Goal: Information Seeking & Learning: Learn about a topic

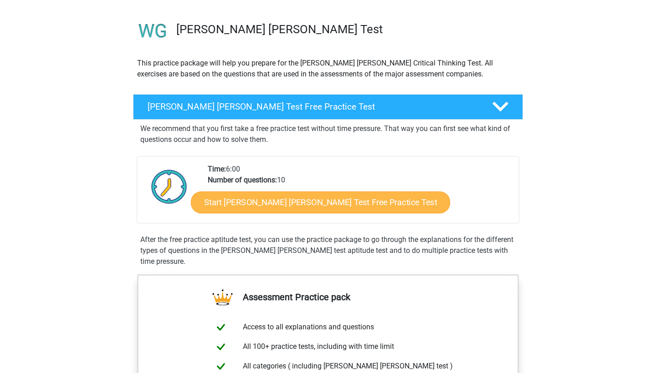
scroll to position [57, 0]
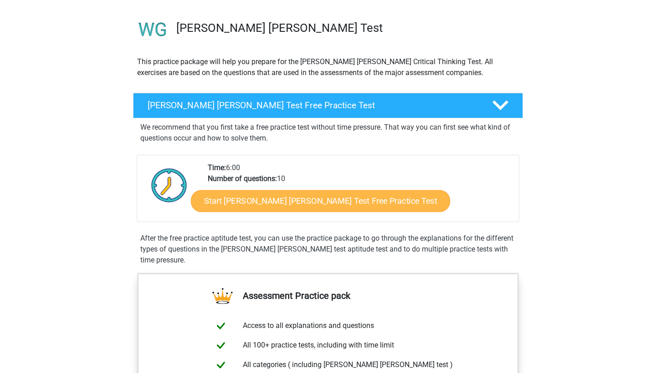
click at [267, 202] on link "Start [PERSON_NAME] [PERSON_NAME] Test Free Practice Test" at bounding box center [320, 201] width 259 height 22
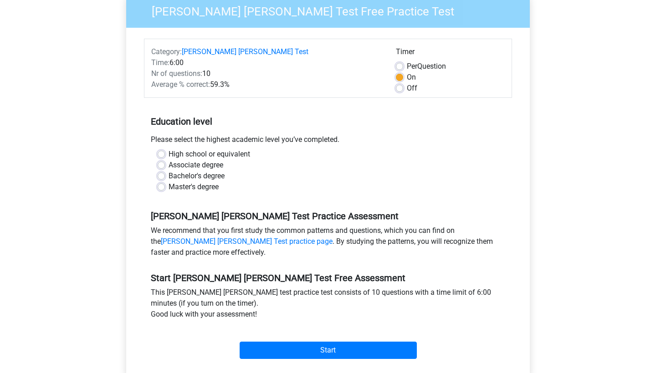
scroll to position [92, 0]
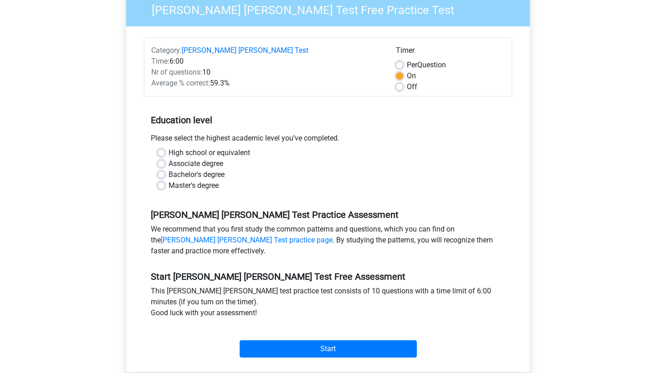
click at [168, 148] on label "High school or equivalent" at bounding box center [208, 153] width 81 height 11
click at [163, 148] on input "High school or equivalent" at bounding box center [161, 152] width 7 height 9
radio input "true"
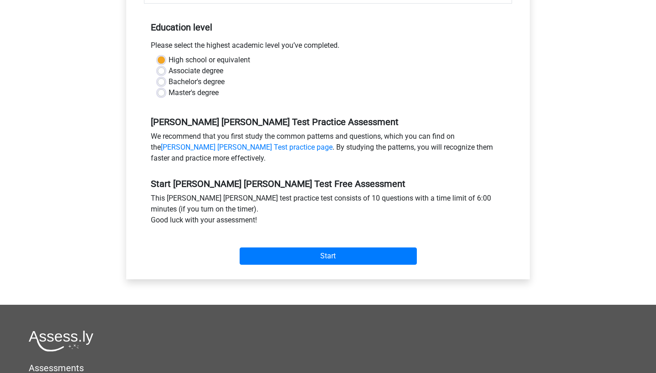
scroll to position [190, 0]
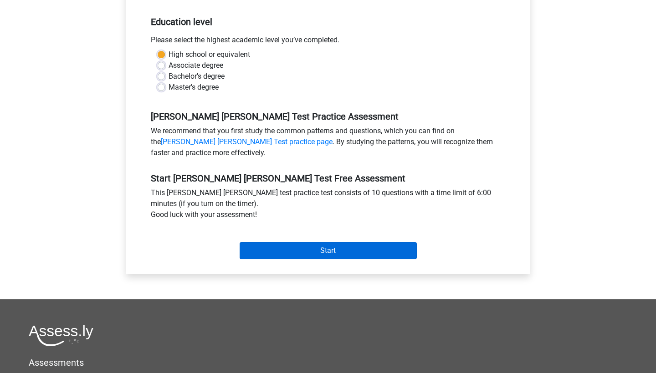
click at [333, 242] on input "Start" at bounding box center [327, 250] width 177 height 17
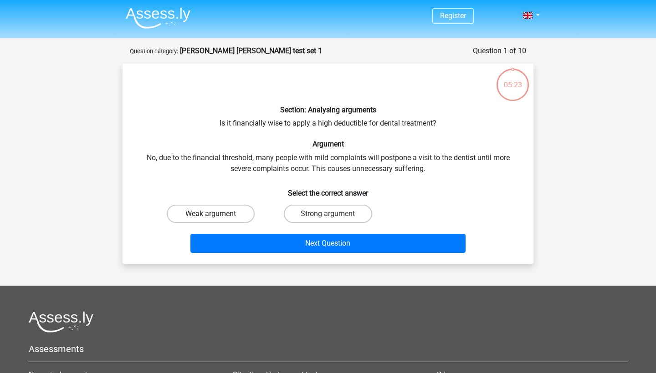
click at [226, 214] on label "Weak argument" at bounding box center [211, 214] width 88 height 18
click at [217, 214] on input "Weak argument" at bounding box center [214, 217] width 6 height 6
radio input "true"
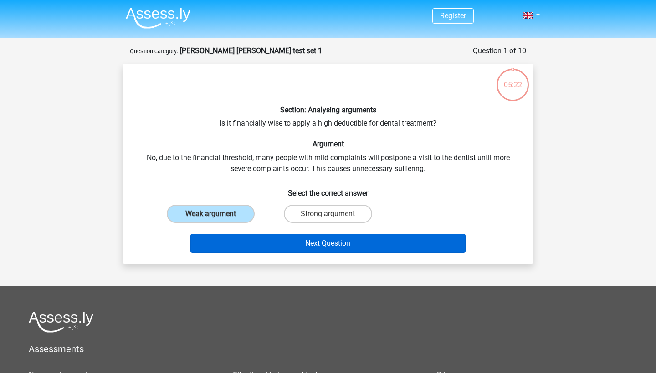
click at [267, 246] on button "Next Question" at bounding box center [327, 243] width 275 height 19
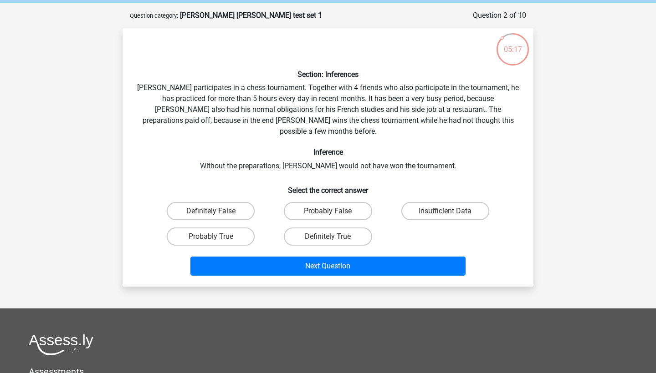
scroll to position [36, 0]
click at [302, 228] on label "Definitely True" at bounding box center [328, 237] width 88 height 18
click at [328, 237] on input "Definitely True" at bounding box center [331, 240] width 6 height 6
radio input "true"
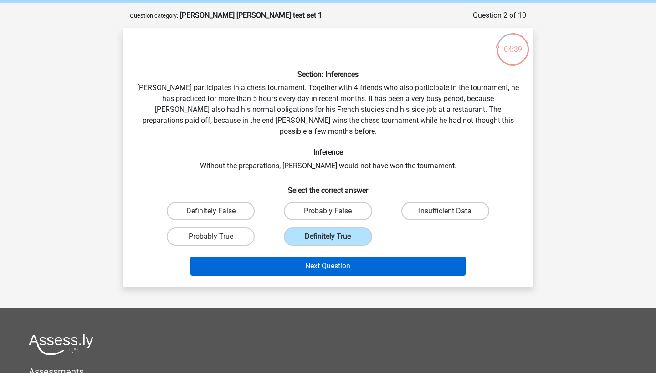
click at [308, 262] on button "Next Question" at bounding box center [327, 266] width 275 height 19
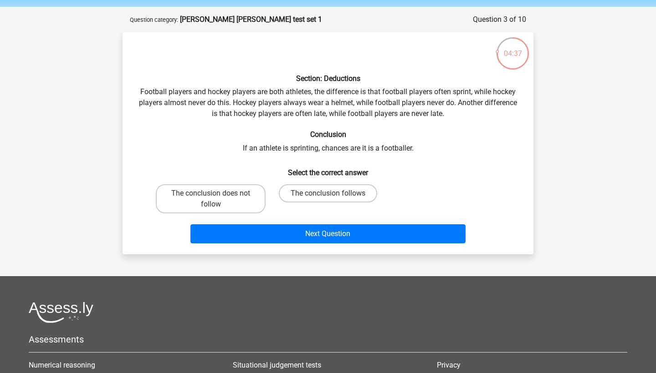
scroll to position [31, 0]
click at [328, 195] on input "The conclusion follows" at bounding box center [331, 196] width 6 height 6
radio input "true"
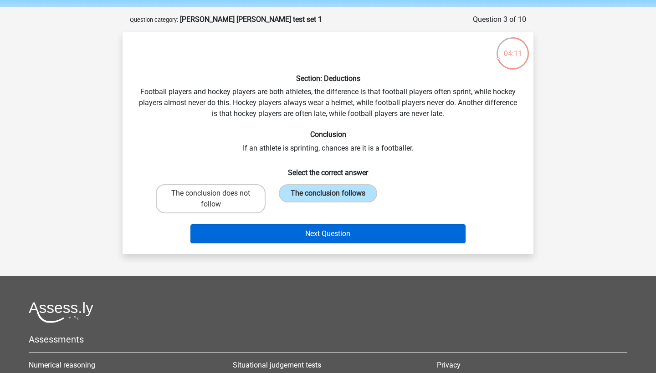
click at [331, 231] on button "Next Question" at bounding box center [327, 233] width 275 height 19
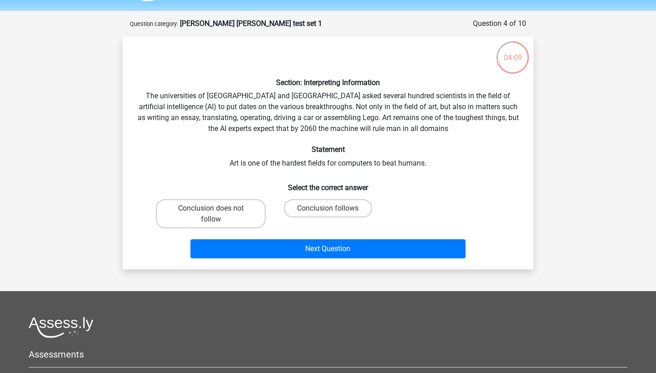
scroll to position [25, 0]
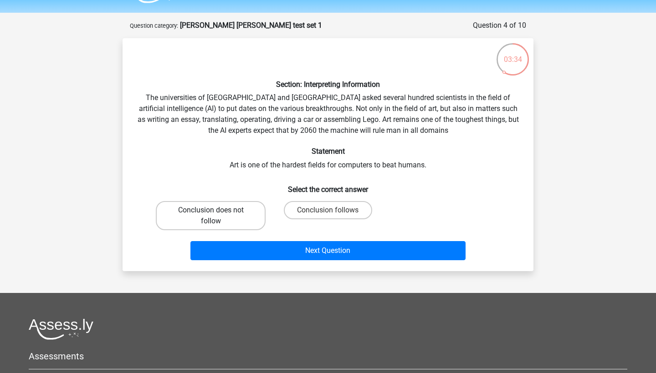
click at [234, 213] on label "Conclusion does not follow" at bounding box center [211, 215] width 110 height 29
click at [217, 213] on input "Conclusion does not follow" at bounding box center [214, 213] width 6 height 6
radio input "true"
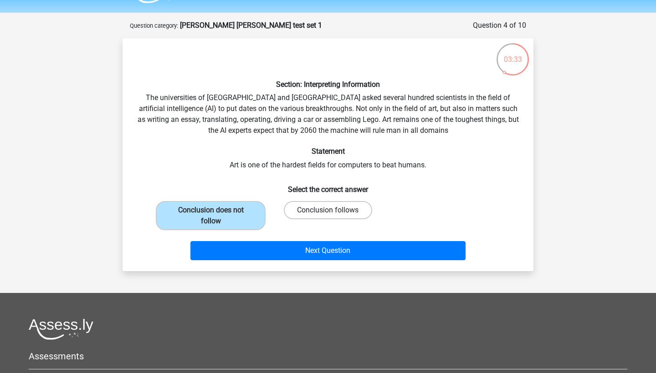
click at [320, 209] on label "Conclusion follows" at bounding box center [328, 210] width 88 height 18
click at [328, 210] on input "Conclusion follows" at bounding box center [331, 213] width 6 height 6
radio input "true"
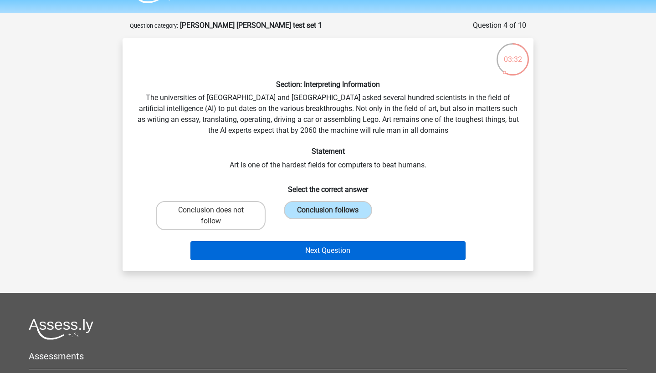
click at [316, 247] on button "Next Question" at bounding box center [327, 250] width 275 height 19
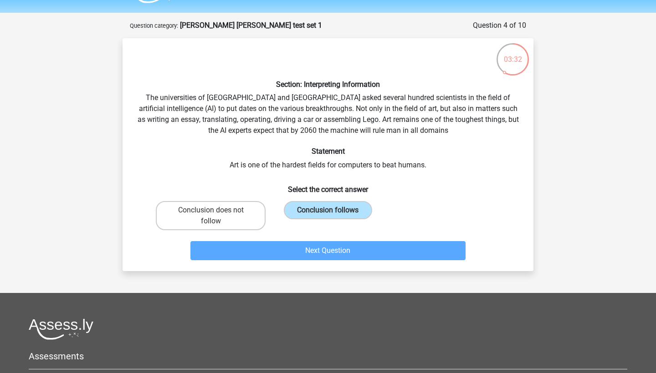
scroll to position [46, 0]
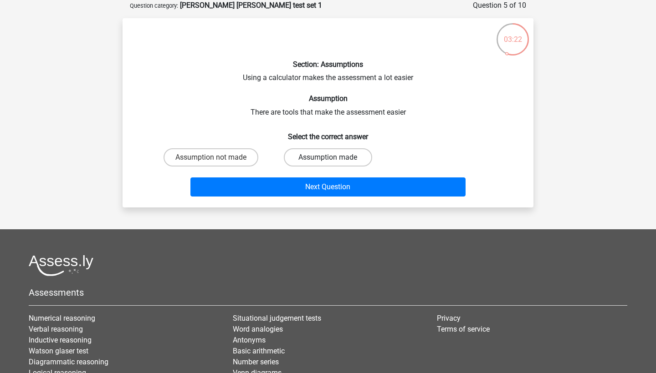
click at [320, 160] on label "Assumption made" at bounding box center [328, 157] width 88 height 18
click at [328, 160] on input "Assumption made" at bounding box center [331, 161] width 6 height 6
radio input "true"
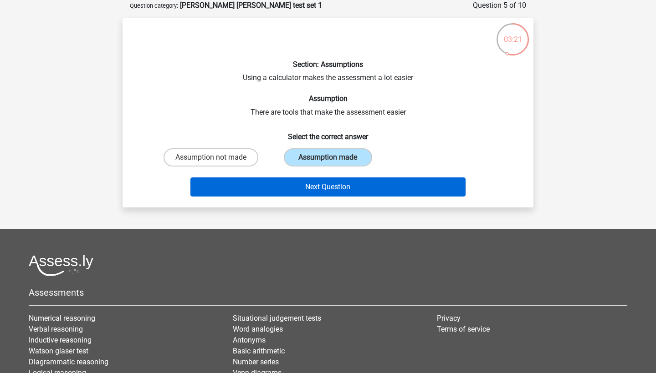
click at [319, 184] on button "Next Question" at bounding box center [327, 187] width 275 height 19
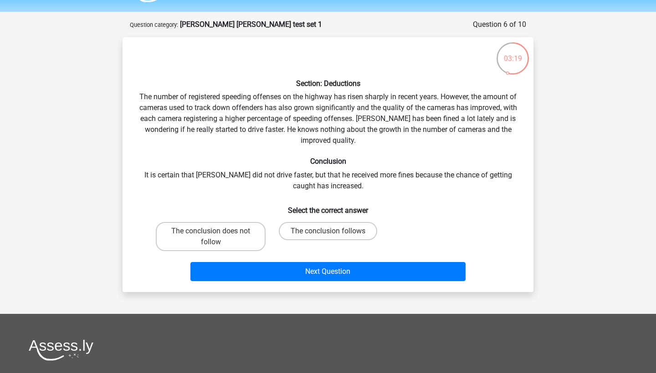
scroll to position [21, 0]
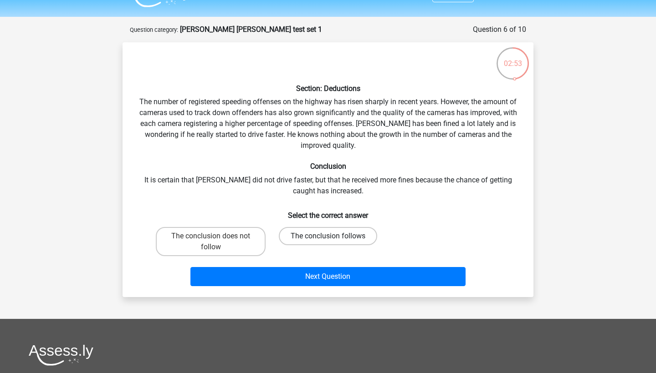
click at [307, 239] on label "The conclusion follows" at bounding box center [328, 236] width 98 height 18
click at [328, 239] on input "The conclusion follows" at bounding box center [331, 239] width 6 height 6
radio input "true"
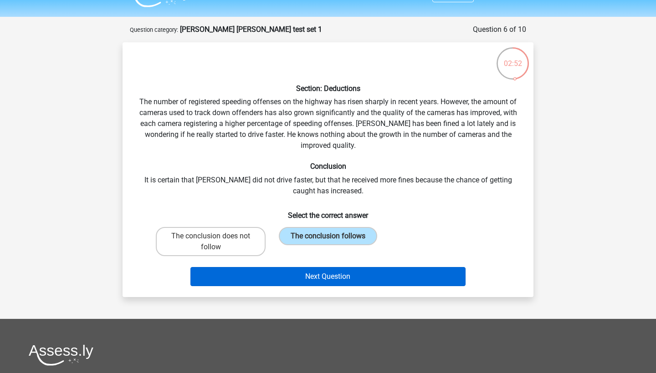
click at [304, 280] on button "Next Question" at bounding box center [327, 276] width 275 height 19
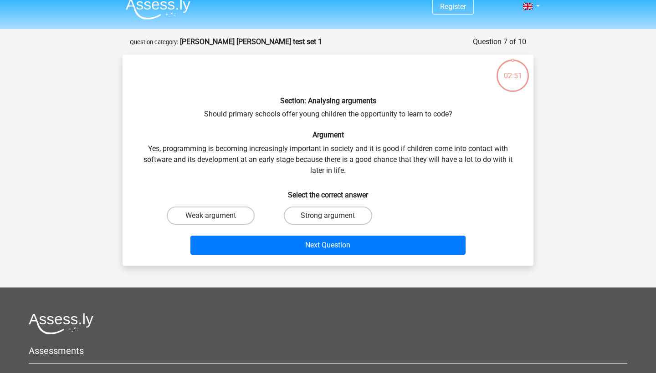
scroll to position [4, 0]
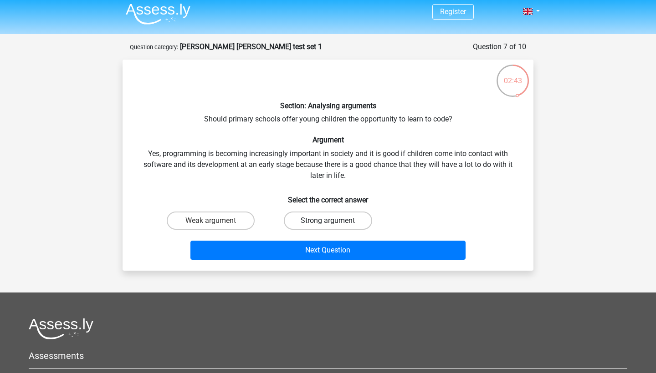
click at [333, 222] on label "Strong argument" at bounding box center [328, 221] width 88 height 18
click at [333, 222] on input "Strong argument" at bounding box center [331, 224] width 6 height 6
radio input "true"
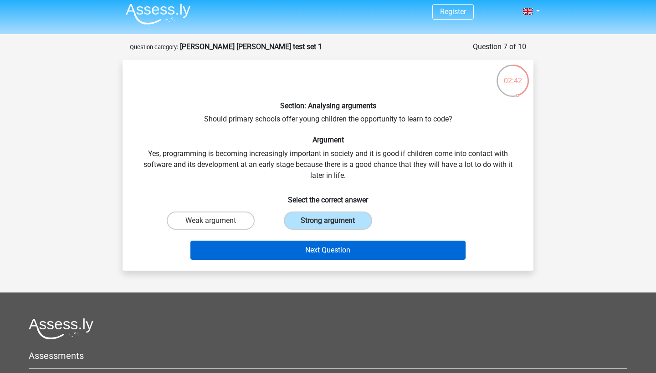
click at [376, 253] on button "Next Question" at bounding box center [327, 250] width 275 height 19
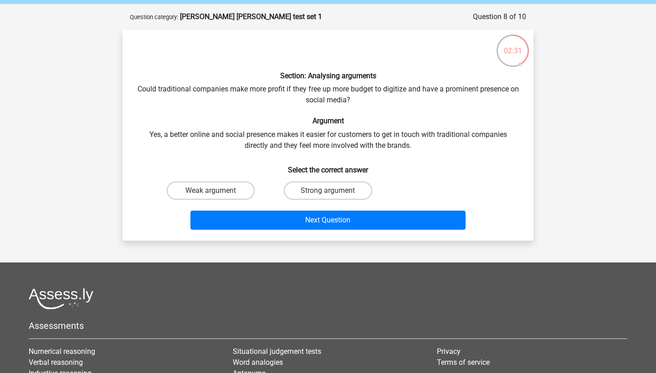
scroll to position [34, 0]
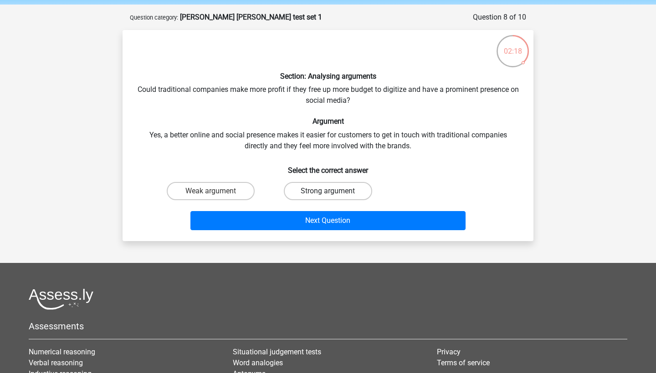
click at [316, 191] on label "Strong argument" at bounding box center [328, 191] width 88 height 18
click at [328, 191] on input "Strong argument" at bounding box center [331, 194] width 6 height 6
radio input "true"
click at [233, 192] on label "Weak argument" at bounding box center [211, 191] width 88 height 18
click at [217, 192] on input "Weak argument" at bounding box center [214, 194] width 6 height 6
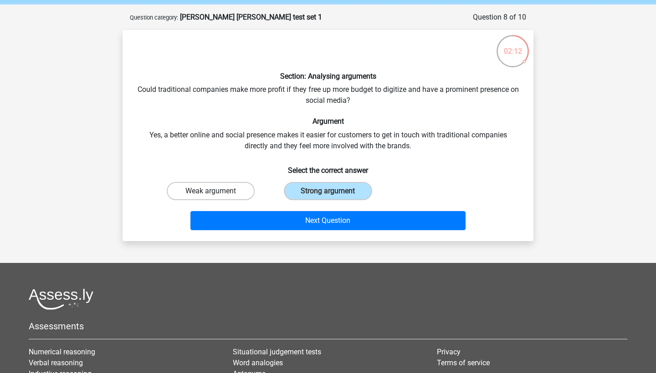
radio input "true"
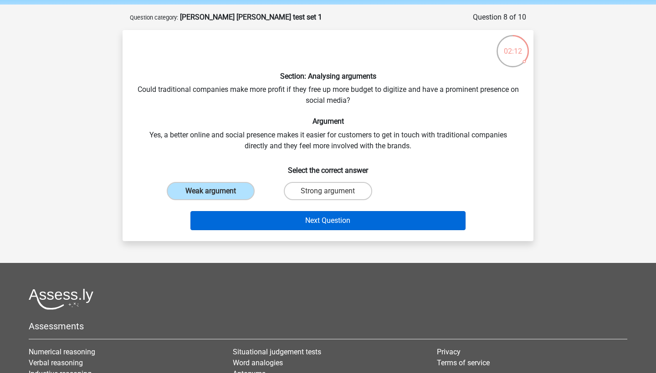
click at [249, 219] on button "Next Question" at bounding box center [327, 220] width 275 height 19
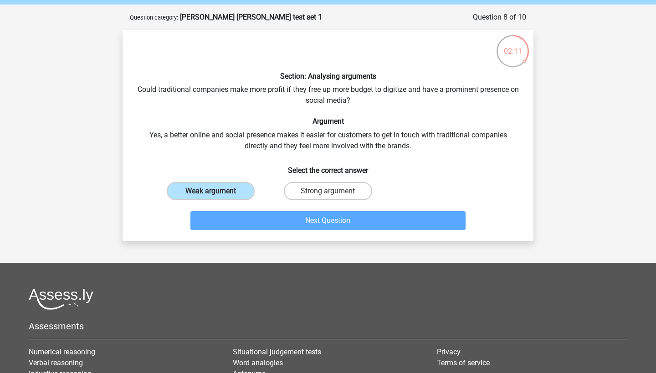
scroll to position [46, 0]
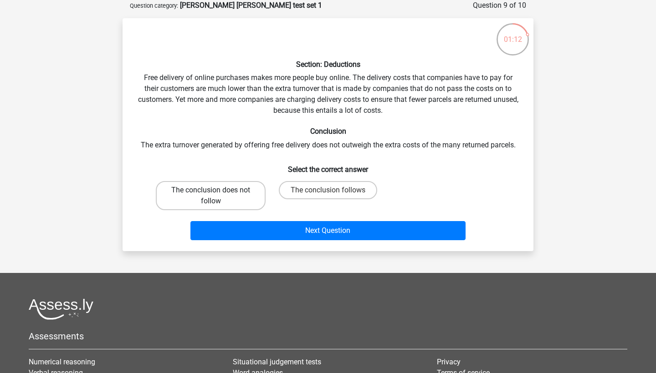
click at [230, 191] on label "The conclusion does not follow" at bounding box center [211, 195] width 110 height 29
click at [217, 191] on input "The conclusion does not follow" at bounding box center [214, 193] width 6 height 6
radio input "true"
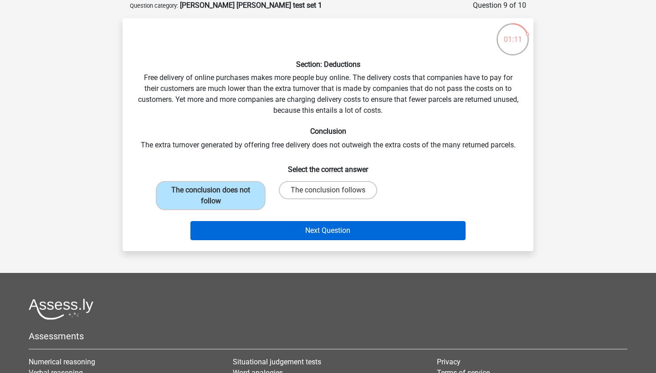
click at [268, 232] on button "Next Question" at bounding box center [327, 230] width 275 height 19
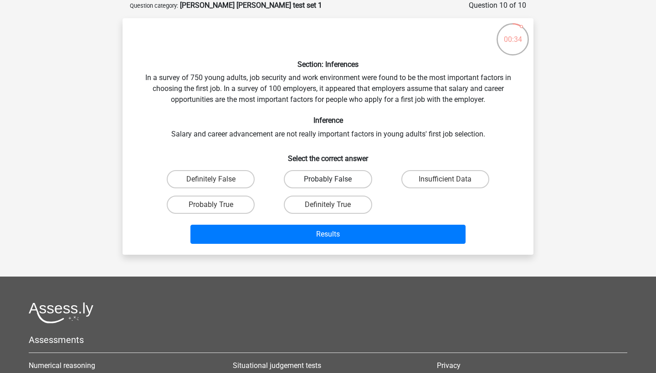
click at [324, 181] on label "Probably False" at bounding box center [328, 179] width 88 height 18
click at [328, 181] on input "Probably False" at bounding box center [331, 182] width 6 height 6
radio input "true"
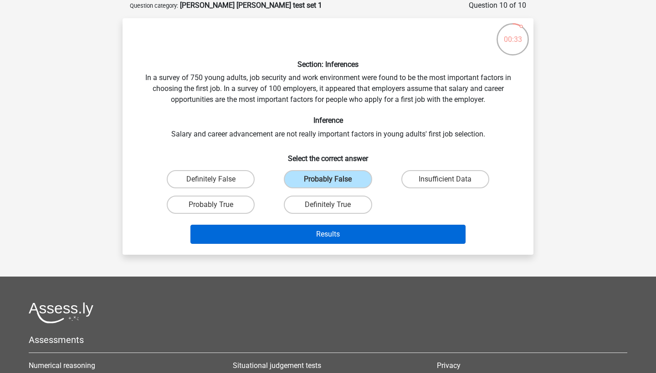
click at [324, 236] on button "Results" at bounding box center [327, 234] width 275 height 19
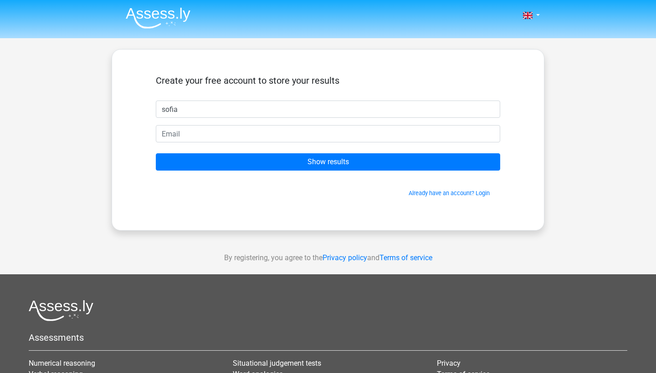
type input "sofia"
click at [298, 145] on form "Create your free account to store your results sofia Show results Already have …" at bounding box center [328, 136] width 344 height 122
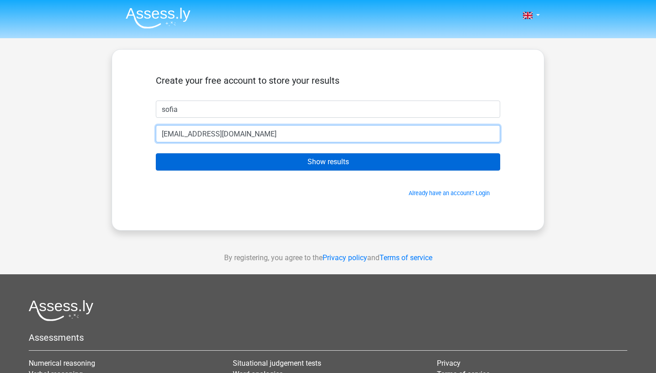
type input "[EMAIL_ADDRESS][DOMAIN_NAME]"
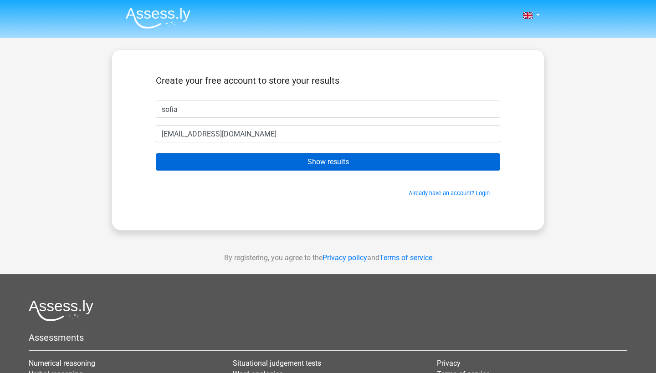
click at [341, 159] on input "Show results" at bounding box center [328, 161] width 344 height 17
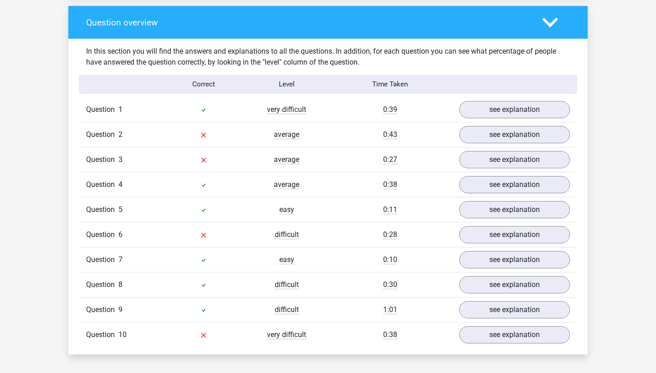
scroll to position [682, 0]
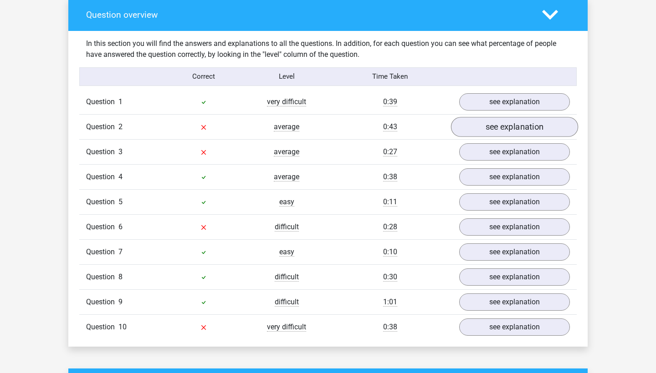
click at [491, 118] on link "see explanation" at bounding box center [514, 127] width 127 height 20
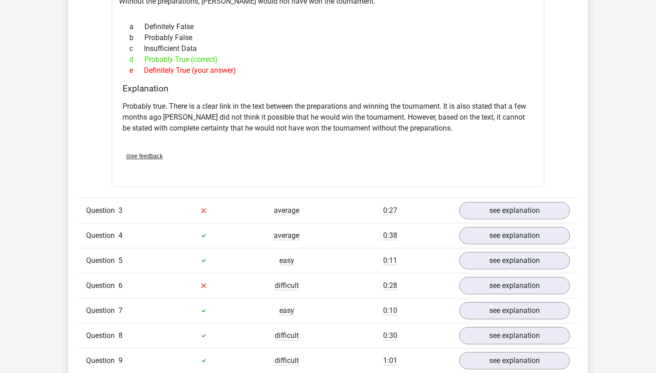
scroll to position [926, 0]
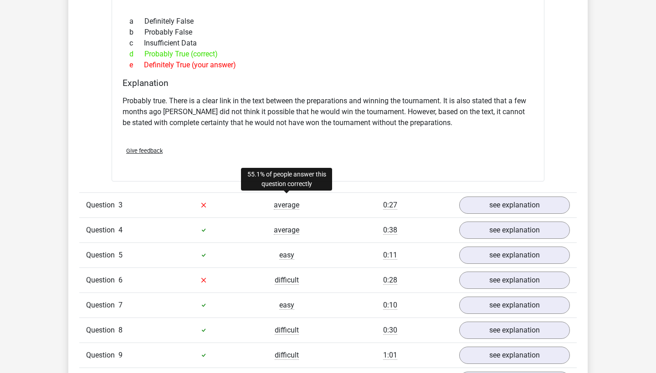
click at [286, 201] on span "average" at bounding box center [286, 205] width 25 height 9
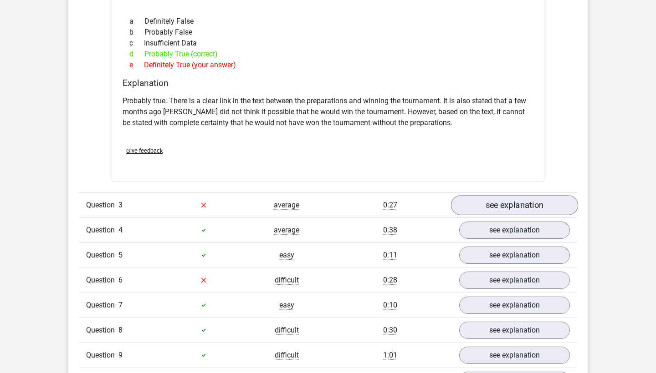
click at [488, 198] on link "see explanation" at bounding box center [514, 205] width 127 height 20
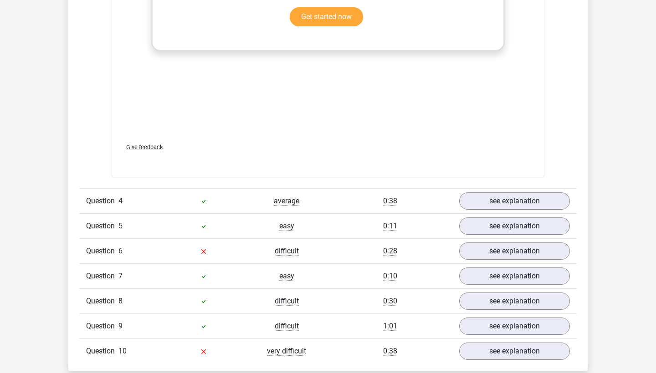
scroll to position [1502, 0]
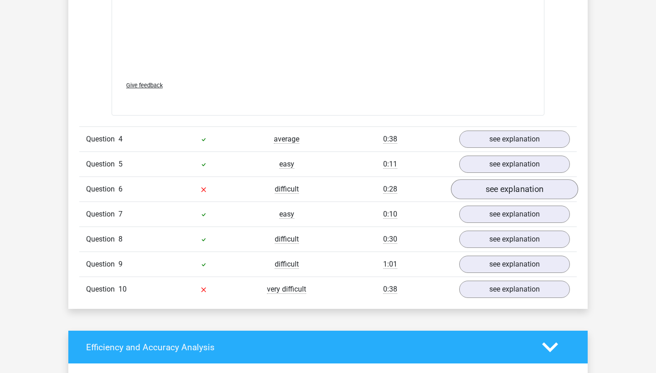
click at [478, 179] on link "see explanation" at bounding box center [514, 189] width 127 height 20
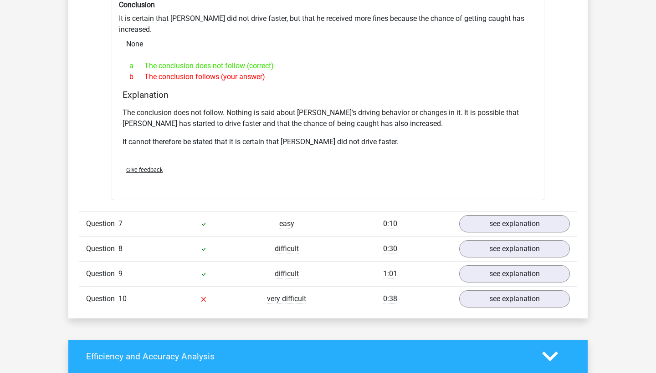
scroll to position [1786, 0]
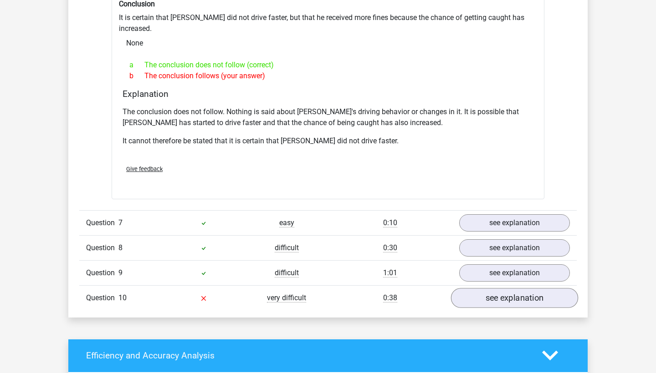
click at [514, 288] on link "see explanation" at bounding box center [514, 298] width 127 height 20
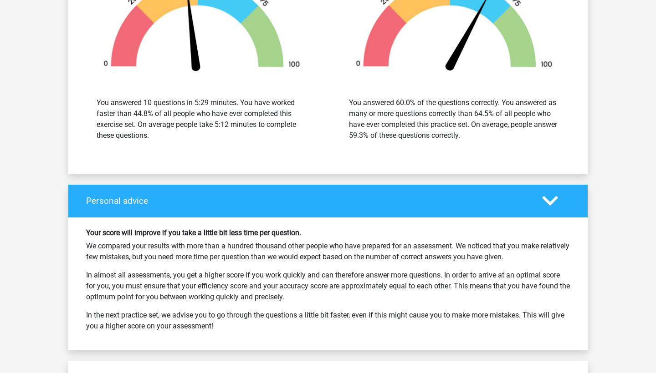
scroll to position [2670, 0]
